Goal: Transaction & Acquisition: Purchase product/service

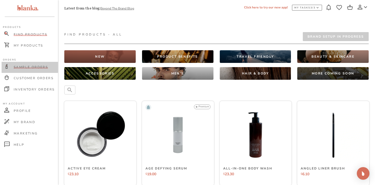
click at [25, 67] on span "Sample Orders" at bounding box center [31, 67] width 34 height 4
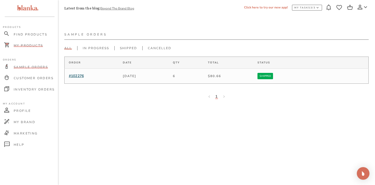
click at [34, 46] on span "My Products" at bounding box center [28, 45] width 29 height 4
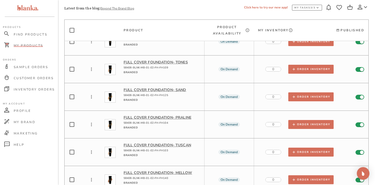
scroll to position [4017, 0]
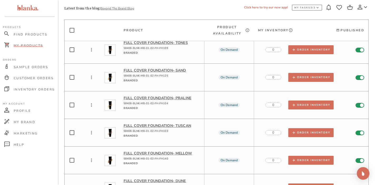
click at [177, 96] on div "Full Cover Foundation - Praline 58408-BLNK-MB-01-02-FH-FH104 Branded" at bounding box center [162, 105] width 76 height 19
click at [175, 96] on p "Full Cover Foundation - Praline" at bounding box center [162, 98] width 76 height 5
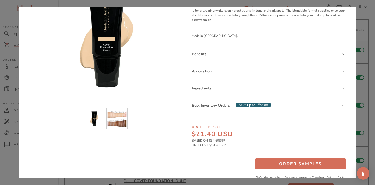
scroll to position [62, 0]
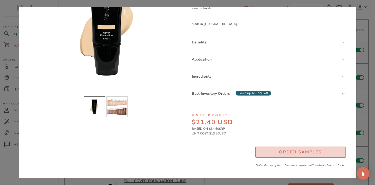
click at [288, 152] on div "Order Samples" at bounding box center [300, 152] width 43 height 7
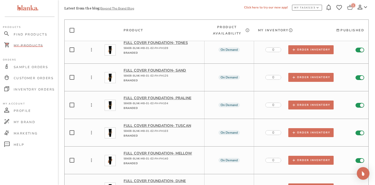
click at [352, 8] on icon at bounding box center [350, 7] width 6 height 5
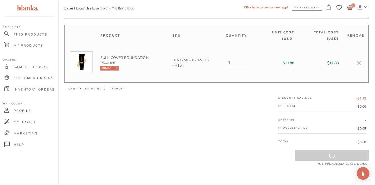
scroll to position [21, 0]
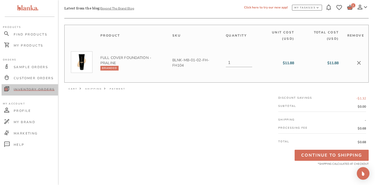
click at [32, 88] on span "Inventory Orders" at bounding box center [34, 89] width 41 height 4
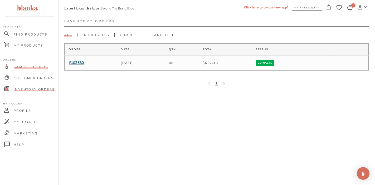
click at [37, 67] on span "Sample Orders" at bounding box center [31, 67] width 34 height 4
click at [35, 45] on span "My Products" at bounding box center [28, 45] width 29 height 4
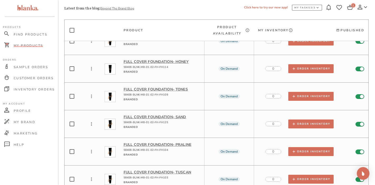
scroll to position [3985, 0]
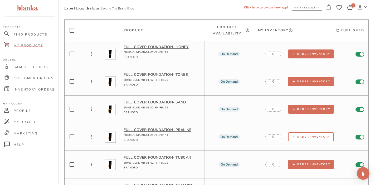
click at [298, 135] on div "Order Inventory" at bounding box center [311, 137] width 38 height 4
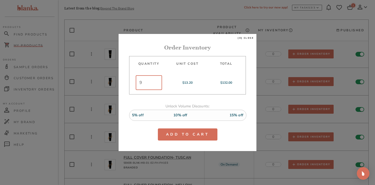
click at [157, 84] on input "9" at bounding box center [149, 82] width 26 height 15
click at [157, 84] on input "8" at bounding box center [149, 82] width 26 height 15
click at [157, 84] on input "7" at bounding box center [149, 82] width 26 height 15
click at [157, 84] on input "6" at bounding box center [149, 82] width 26 height 15
click at [157, 84] on input "5" at bounding box center [149, 82] width 26 height 15
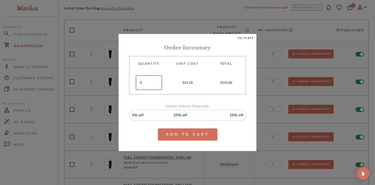
click at [157, 84] on input "4" at bounding box center [149, 82] width 26 height 15
click at [157, 84] on input "3" at bounding box center [149, 82] width 26 height 15
click at [158, 84] on input "2" at bounding box center [149, 82] width 26 height 15
click at [154, 102] on div "Unlock Volume Discounts: 5% off 10% off 15% off" at bounding box center [187, 112] width 117 height 34
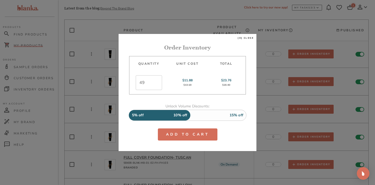
click at [179, 115] on span "10% off" at bounding box center [180, 115] width 20 height 11
click at [238, 115] on span "15% off" at bounding box center [236, 115] width 20 height 11
click at [178, 114] on span "10% off" at bounding box center [180, 115] width 20 height 11
click at [140, 118] on span "5% off" at bounding box center [138, 115] width 18 height 11
click at [180, 116] on span "10% off" at bounding box center [180, 115] width 20 height 11
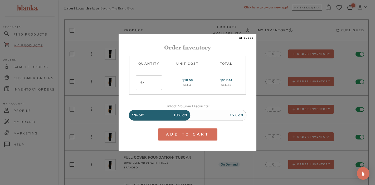
click at [239, 115] on span "15% off" at bounding box center [236, 115] width 20 height 11
click at [236, 101] on div "Unlock Volume Discounts: 5% off 10% off 15% off" at bounding box center [187, 112] width 117 height 34
click at [181, 115] on span "10% off" at bounding box center [180, 115] width 20 height 11
type input "12"
click at [138, 116] on span "5% off" at bounding box center [138, 115] width 18 height 11
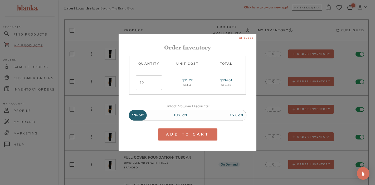
click at [250, 38] on span "[x] close" at bounding box center [246, 38] width 16 height 3
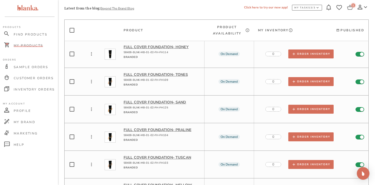
click at [350, 7] on icon at bounding box center [350, 8] width 6 height 6
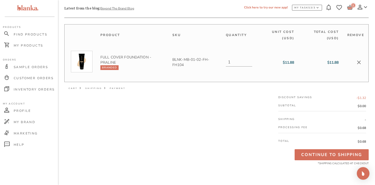
scroll to position [21, 0]
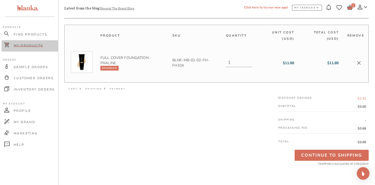
click at [33, 45] on span "My Products" at bounding box center [28, 45] width 29 height 4
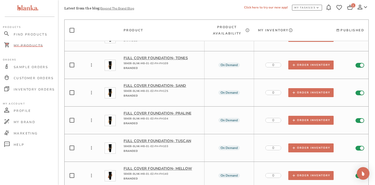
scroll to position [4003, 0]
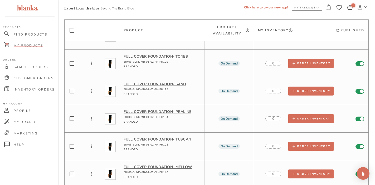
click at [173, 109] on p "Full Cover Foundation - Praline" at bounding box center [162, 111] width 76 height 5
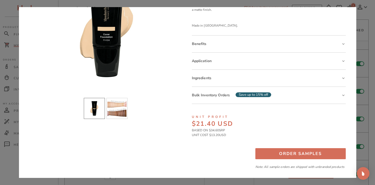
scroll to position [62, 0]
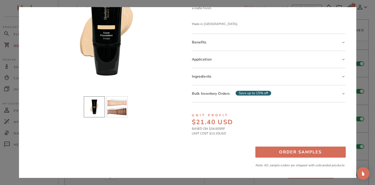
click at [367, 16] on div at bounding box center [187, 92] width 375 height 185
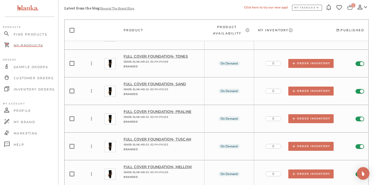
click at [350, 7] on icon at bounding box center [350, 8] width 6 height 6
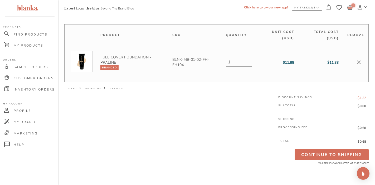
scroll to position [21, 0]
click at [250, 61] on input "2" at bounding box center [240, 63] width 24 height 8
click at [250, 61] on input "3" at bounding box center [240, 63] width 24 height 8
click at [220, 116] on div "Product Sku Quantity Unit Cost (USD) Total Cost (USD) Remove Full Cover Foundat…" at bounding box center [216, 96] width 304 height 142
type input "2"
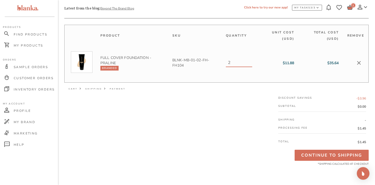
click at [250, 65] on input "2" at bounding box center [240, 63] width 24 height 8
click at [235, 102] on div "Product Sku Quantity Unit Cost (USD) Total Cost (USD) Remove Full Cover Foundat…" at bounding box center [216, 96] width 304 height 142
click at [243, 98] on div "Product Sku Quantity Unit Cost (USD) Total Cost (USD) Remove Full Cover Foundat…" at bounding box center [216, 96] width 304 height 142
click at [36, 45] on span "My Products" at bounding box center [28, 45] width 29 height 4
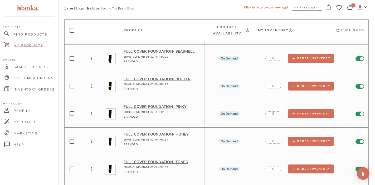
scroll to position [3898, 0]
click at [175, 159] on p "Full Cover Foundation - Tones" at bounding box center [162, 161] width 76 height 5
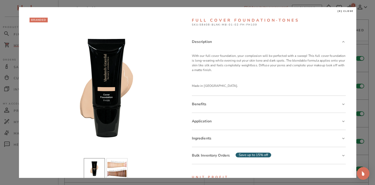
scroll to position [62, 0]
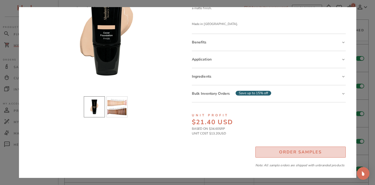
click at [269, 149] on button "Order Samples" at bounding box center [300, 152] width 90 height 11
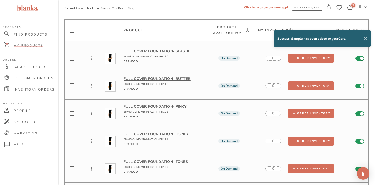
click at [366, 40] on icon at bounding box center [365, 38] width 6 height 6
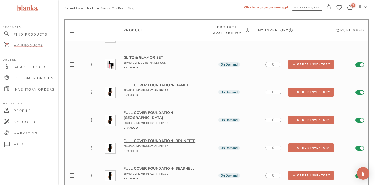
scroll to position [3778, 0]
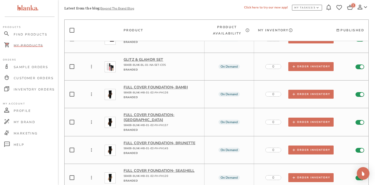
click at [177, 113] on p "Full Cover Foundation - [GEOGRAPHIC_DATA]" at bounding box center [162, 118] width 76 height 10
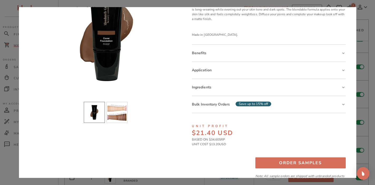
scroll to position [62, 0]
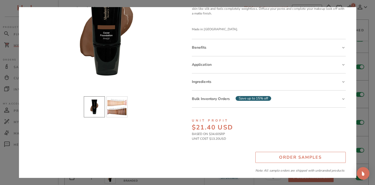
click at [302, 154] on div "Order Samples" at bounding box center [300, 157] width 43 height 7
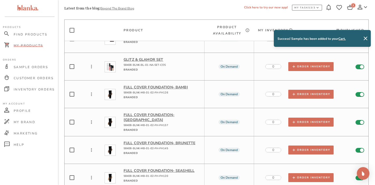
click at [180, 141] on p "Full Cover Foundation - Brunette" at bounding box center [162, 143] width 76 height 5
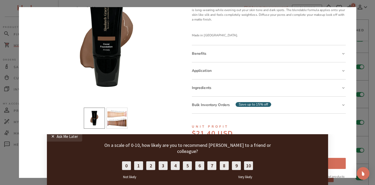
scroll to position [51, 0]
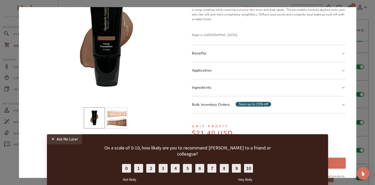
click at [291, 163] on div "✕ Ask Me Later On a scale of 0-10, how likely are you to recommend [PERSON_NAME…" at bounding box center [187, 165] width 281 height 40
click at [52, 137] on div "✕" at bounding box center [54, 139] width 6 height 5
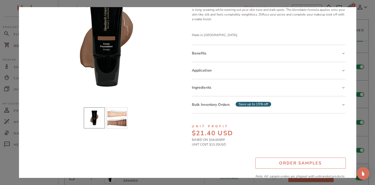
click at [300, 163] on div "Order Samples" at bounding box center [300, 163] width 43 height 7
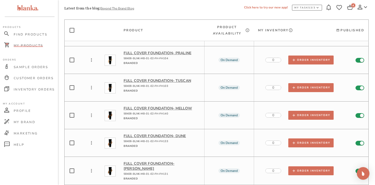
scroll to position [4063, 0]
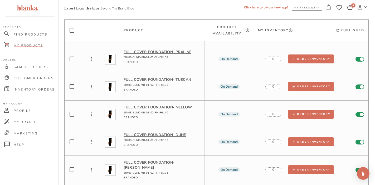
click at [183, 105] on p "Full Cover Foundation - Mellow" at bounding box center [162, 107] width 76 height 5
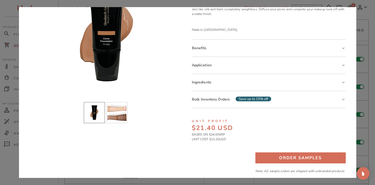
scroll to position [57, 0]
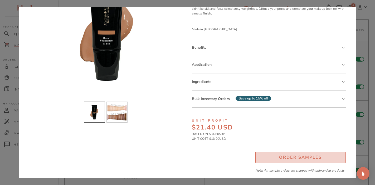
click at [281, 155] on div "Order Samples" at bounding box center [300, 157] width 43 height 7
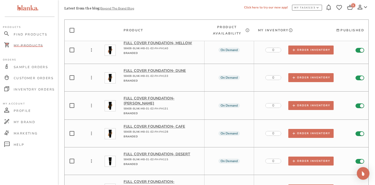
scroll to position [4128, 0]
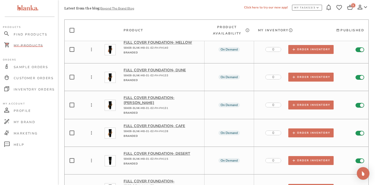
click at [187, 151] on p "Full Cover Foundation - Desert" at bounding box center [162, 153] width 76 height 5
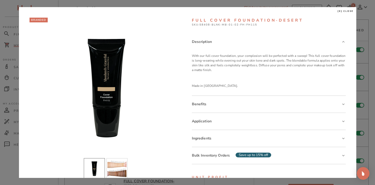
scroll to position [62, 0]
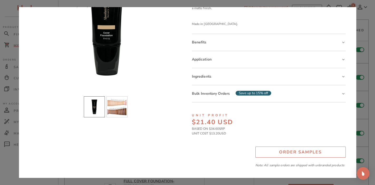
click at [288, 153] on div "Order Samples" at bounding box center [300, 152] width 43 height 7
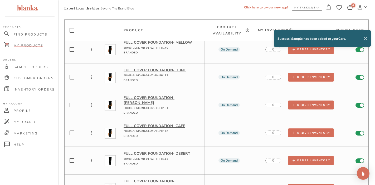
click at [368, 38] on icon at bounding box center [365, 38] width 6 height 6
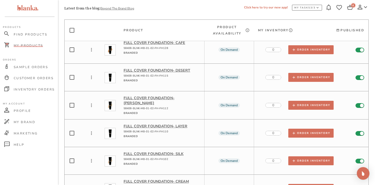
scroll to position [4212, 0]
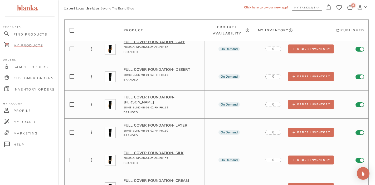
click at [351, 7] on icon at bounding box center [350, 7] width 6 height 5
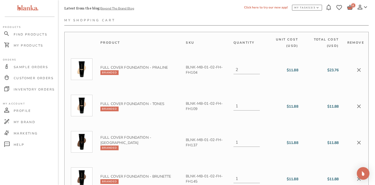
scroll to position [14, 0]
type input "1"
click at [250, 72] on input "1" at bounding box center [248, 70] width 24 height 8
click at [251, 85] on td "​ 1" at bounding box center [246, 71] width 35 height 36
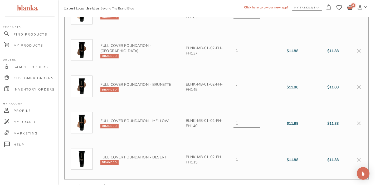
scroll to position [125, 0]
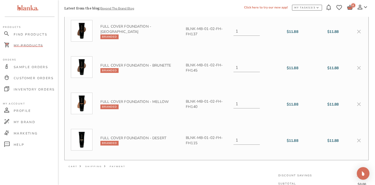
click at [35, 46] on span "My Products" at bounding box center [28, 45] width 29 height 4
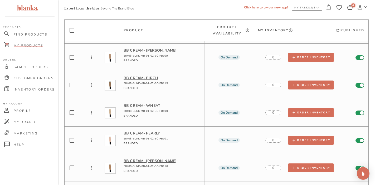
scroll to position [796, 0]
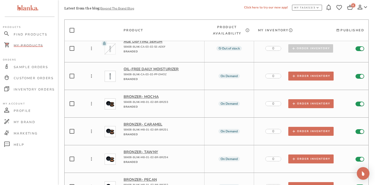
click at [149, 122] on p "Bronzer - Caramel" at bounding box center [162, 124] width 76 height 5
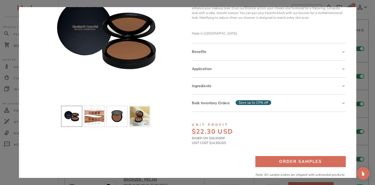
scroll to position [62, 0]
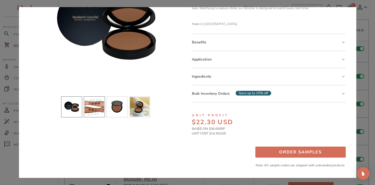
click at [101, 110] on li "slide item 2" at bounding box center [94, 106] width 21 height 21
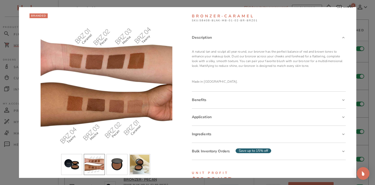
scroll to position [0, 0]
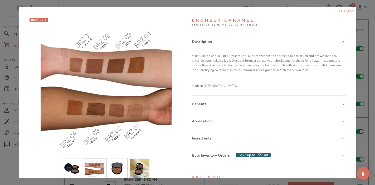
click at [350, 11] on span "[x] close" at bounding box center [346, 11] width 16 height 3
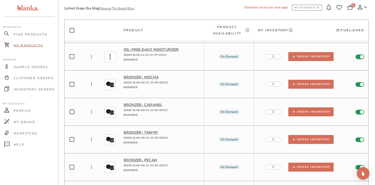
scroll to position [822, 0]
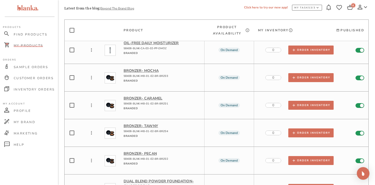
click at [150, 151] on p "Bronzer - Pecan" at bounding box center [162, 153] width 76 height 5
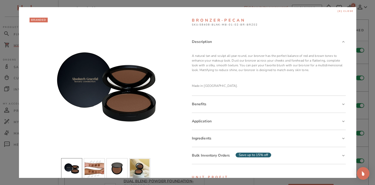
click at [345, 11] on span "[x] close" at bounding box center [346, 11] width 16 height 3
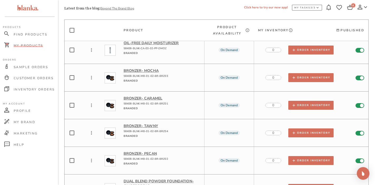
click at [152, 96] on p "Bronzer - Caramel" at bounding box center [162, 98] width 76 height 5
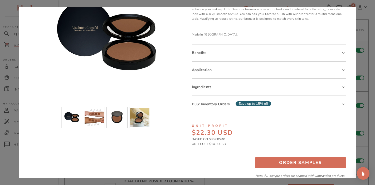
scroll to position [53, 0]
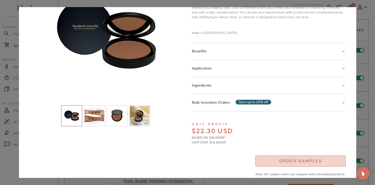
click at [301, 160] on div "Order Samples" at bounding box center [300, 161] width 43 height 7
